Goal: Browse casually

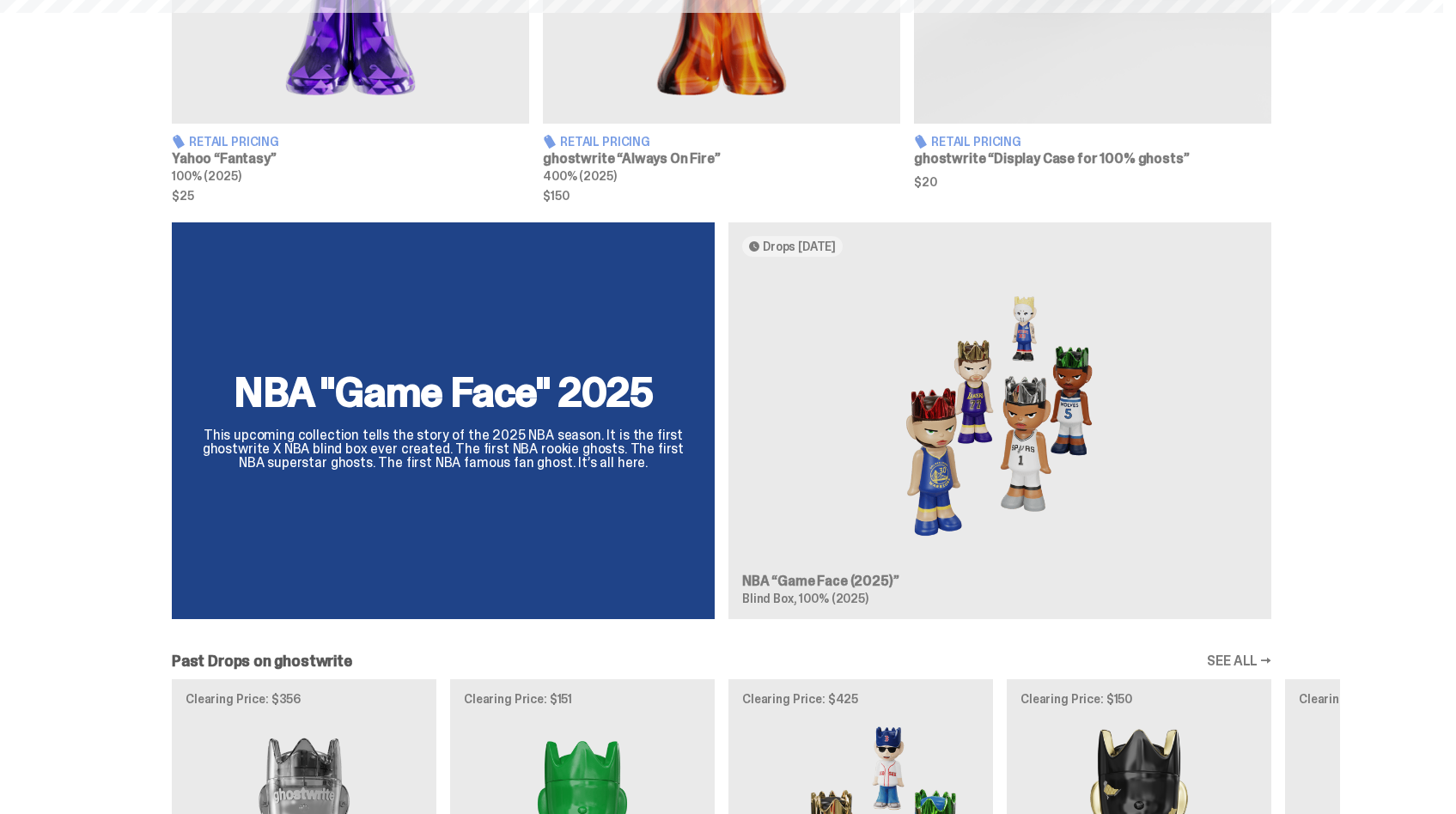
scroll to position [962, 0]
click at [306, 448] on div "NBA "Game Face" 2025 This upcoming collection tells the story of the 2025 NBA s…" at bounding box center [721, 427] width 1236 height 410
click at [779, 492] on div "NBA "Game Face" 2025 This upcoming collection tells the story of the 2025 NBA s…" at bounding box center [721, 427] width 1236 height 410
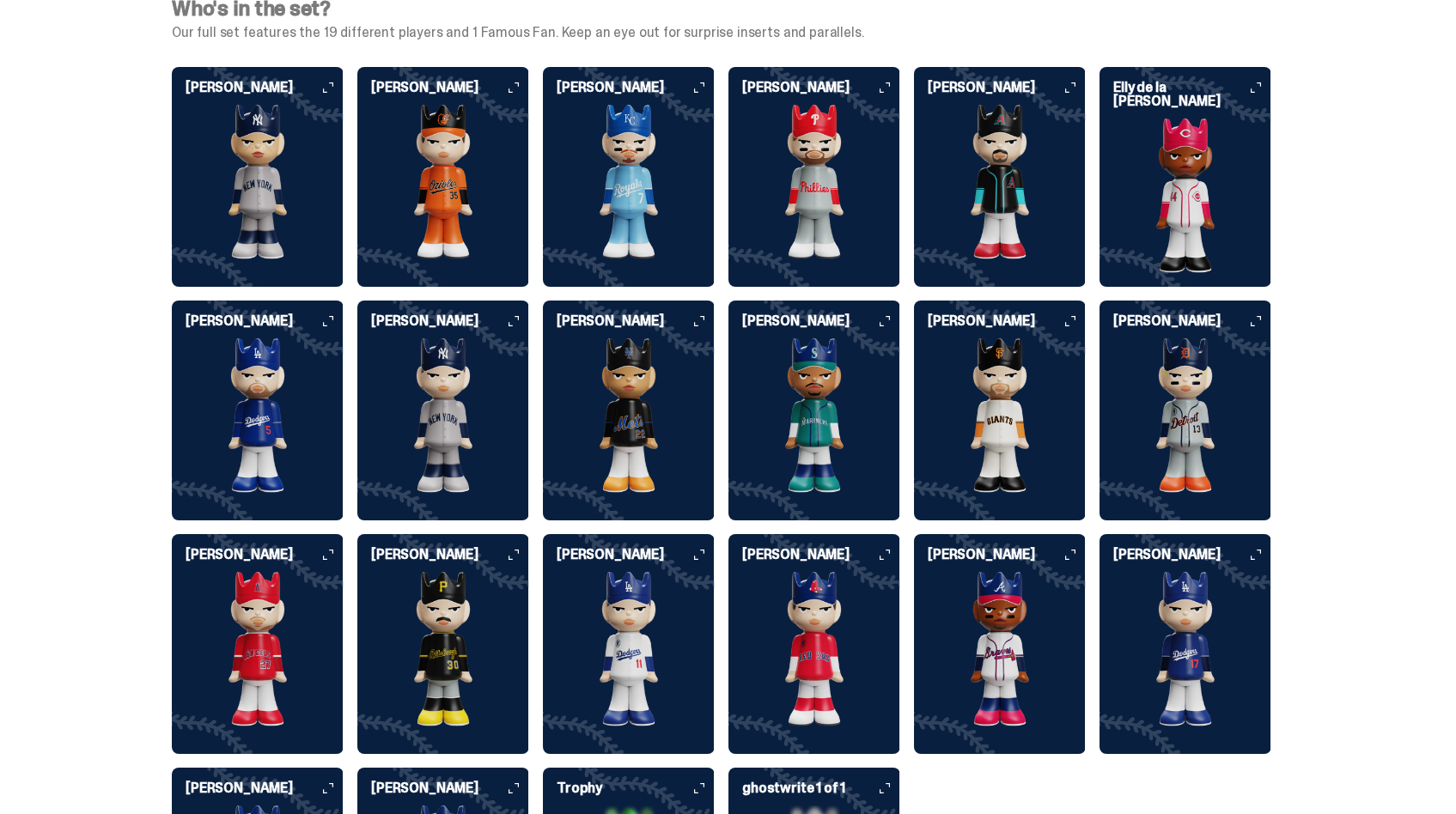
scroll to position [4301, 0]
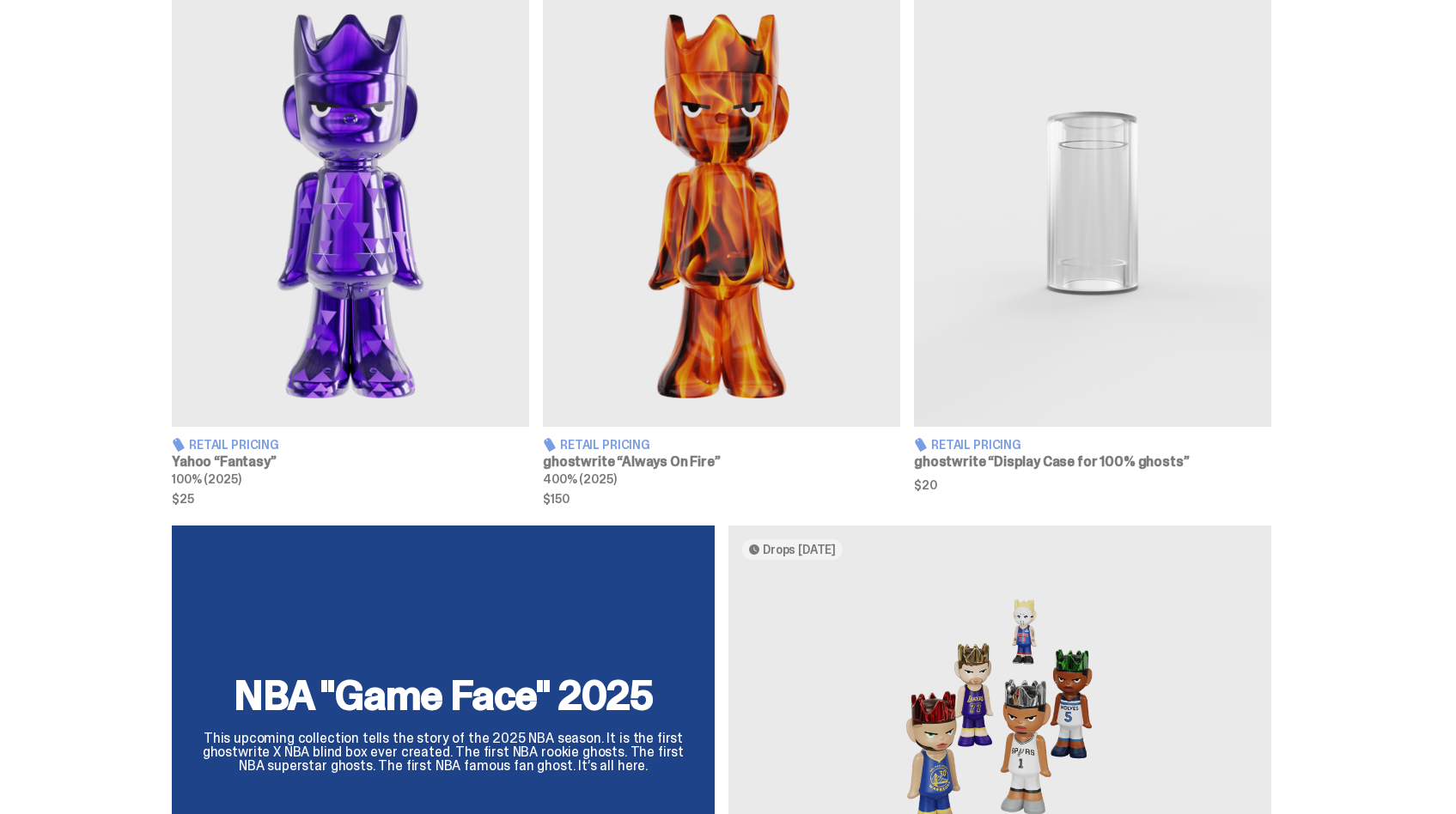
scroll to position [970, 0]
